Goal: Information Seeking & Learning: Find specific fact

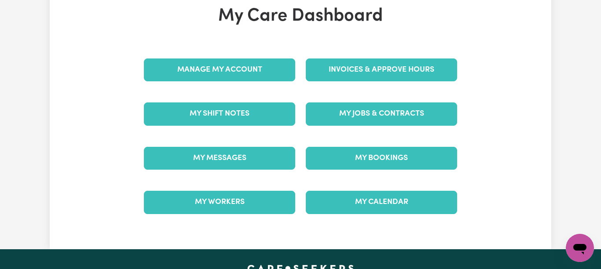
scroll to position [72, 0]
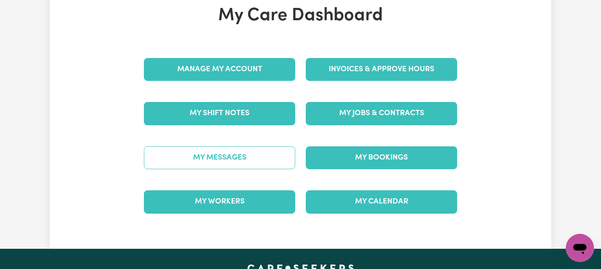
click at [277, 155] on link "My Messages" at bounding box center [219, 158] width 151 height 23
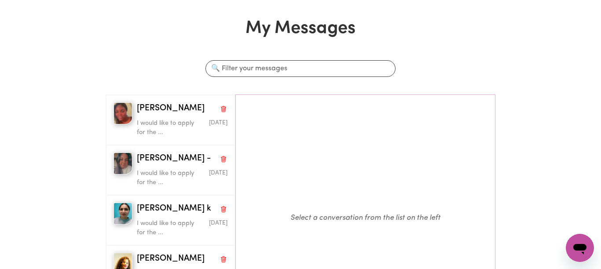
scroll to position [38, 0]
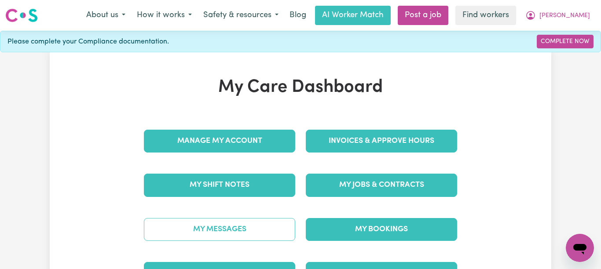
click at [276, 220] on link "My Messages" at bounding box center [219, 229] width 151 height 23
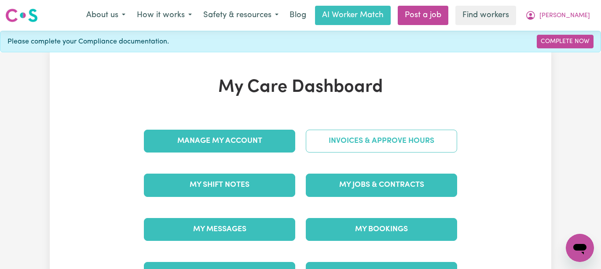
click at [433, 144] on link "Invoices & Approve Hours" at bounding box center [381, 141] width 151 height 23
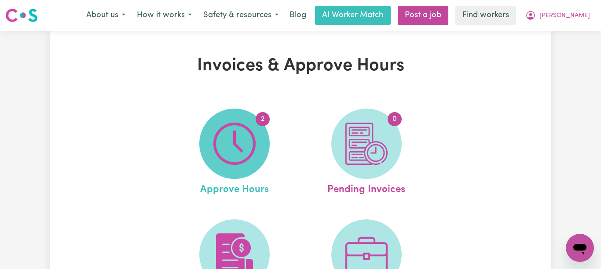
click at [241, 130] on img at bounding box center [234, 144] width 42 height 42
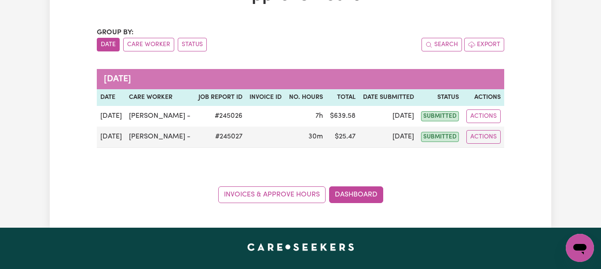
scroll to position [73, 0]
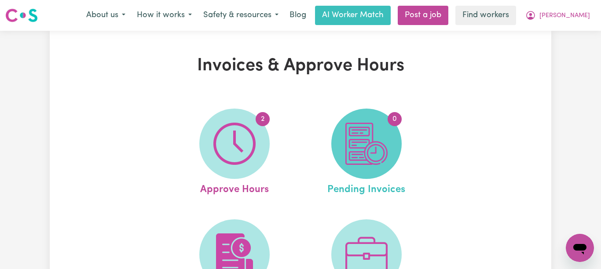
click at [385, 123] on img at bounding box center [366, 144] width 42 height 42
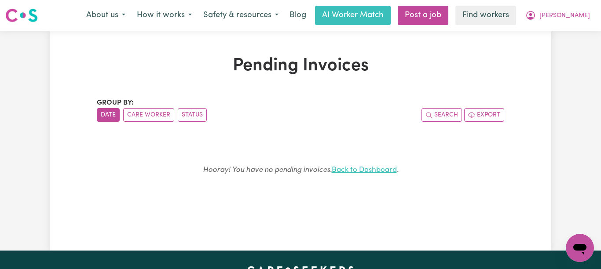
click at [369, 173] on link "Back to Dashboard" at bounding box center [364, 169] width 65 height 7
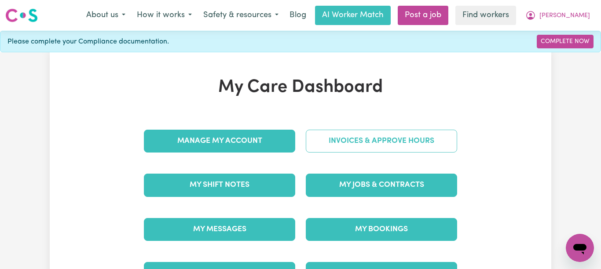
click at [320, 143] on link "Invoices & Approve Hours" at bounding box center [381, 141] width 151 height 23
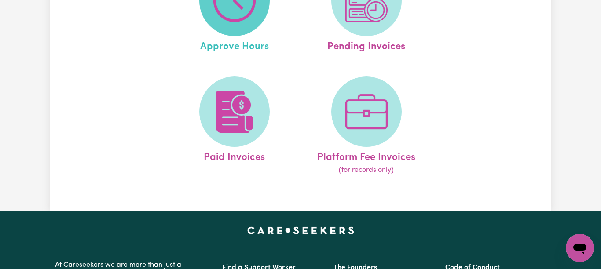
click at [227, 23] on span "2" at bounding box center [234, 1] width 70 height 70
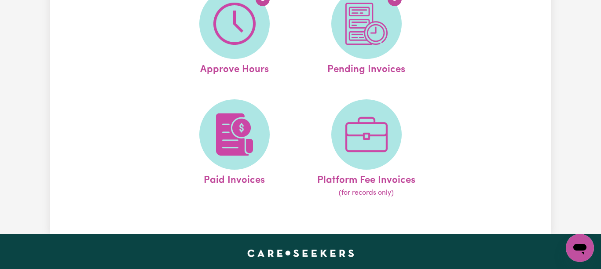
scroll to position [143, 0]
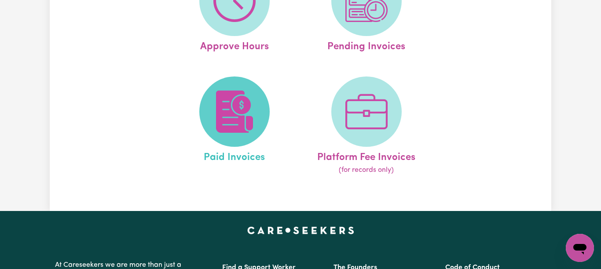
click at [208, 111] on span at bounding box center [234, 112] width 70 height 70
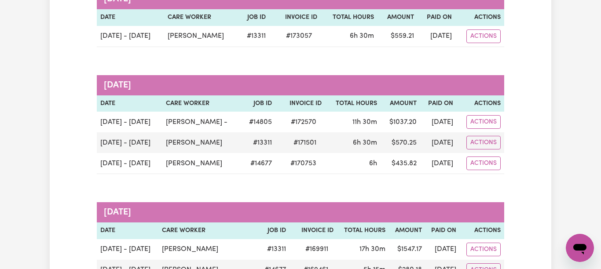
scroll to position [151, 0]
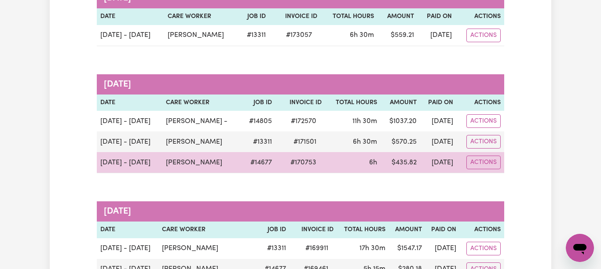
click at [229, 161] on td "Damilola Adeyemi" at bounding box center [201, 162] width 79 height 21
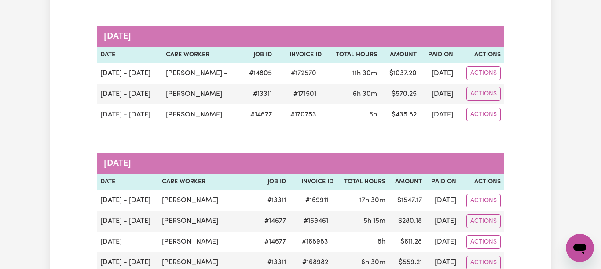
scroll to position [194, 0]
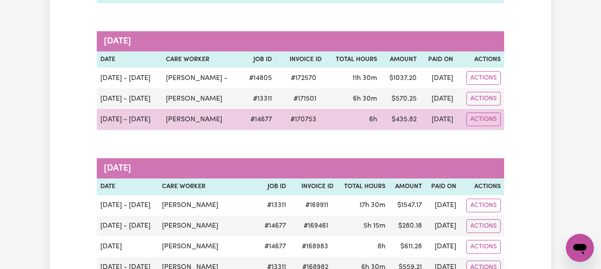
drag, startPoint x: 227, startPoint y: 122, endPoint x: 161, endPoint y: 119, distance: 65.6
click at [162, 119] on td "Damilola Adeyemi" at bounding box center [201, 119] width 79 height 21
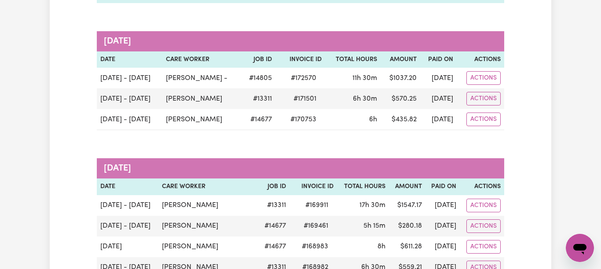
copy td "Damilola Adeyemi"
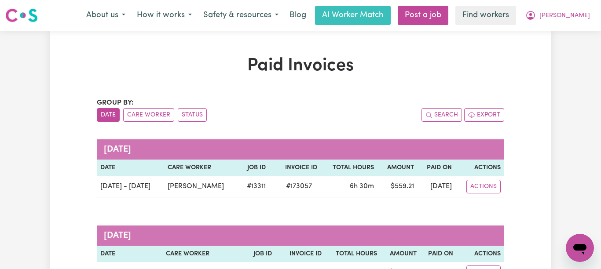
click at [488, 22] on div "About us How it works Safety & resources Blog AI Worker Match Post a job Find w…" at bounding box center [338, 15] width 515 height 19
click at [502, 22] on link "Find workers" at bounding box center [485, 15] width 61 height 19
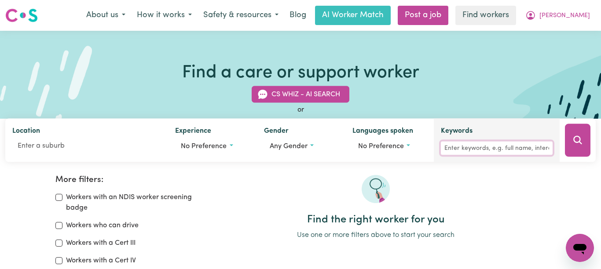
click at [495, 151] on input "Keywords" at bounding box center [497, 149] width 112 height 14
paste input "Damilola Adeyemi"
type input "Damilola Adeyemi"
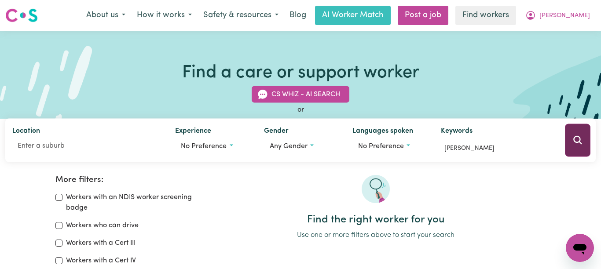
click at [581, 132] on button "Search" at bounding box center [578, 140] width 26 height 33
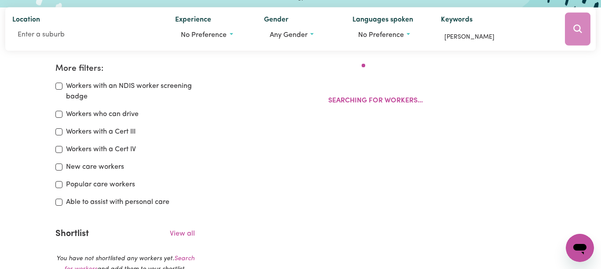
scroll to position [147, 0]
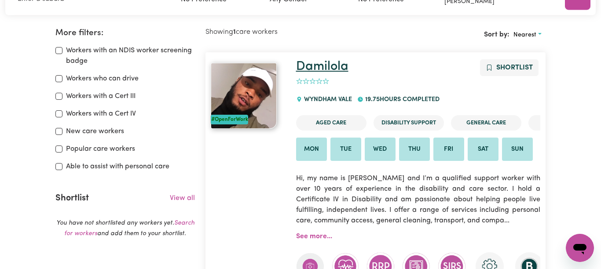
click at [321, 65] on link "Damilola" at bounding box center [322, 66] width 52 height 13
